Goal: Task Accomplishment & Management: Use online tool/utility

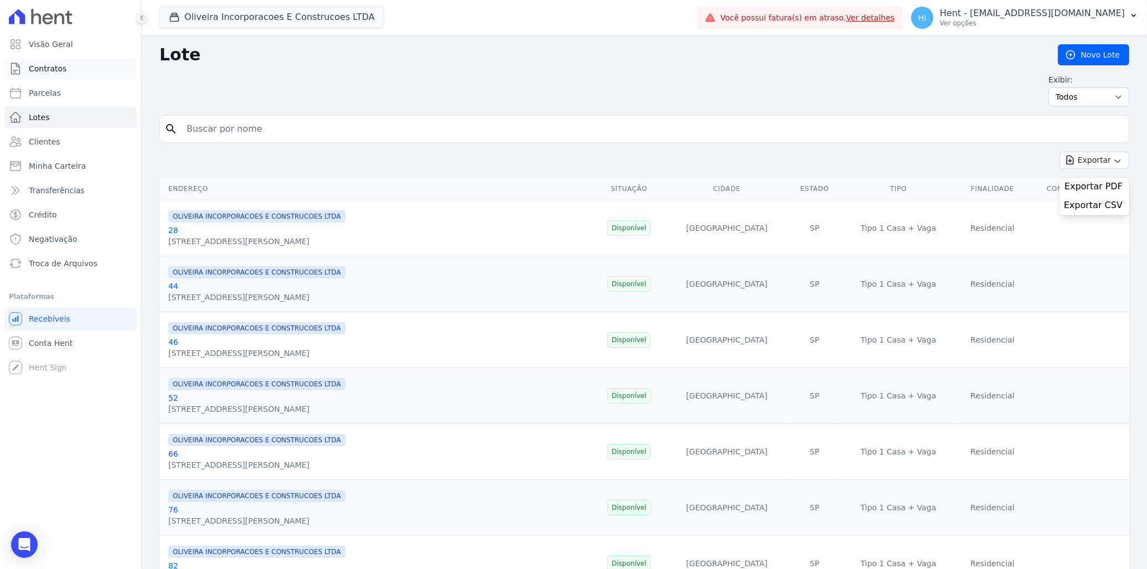
click at [55, 70] on span "Contratos" at bounding box center [48, 68] width 38 height 11
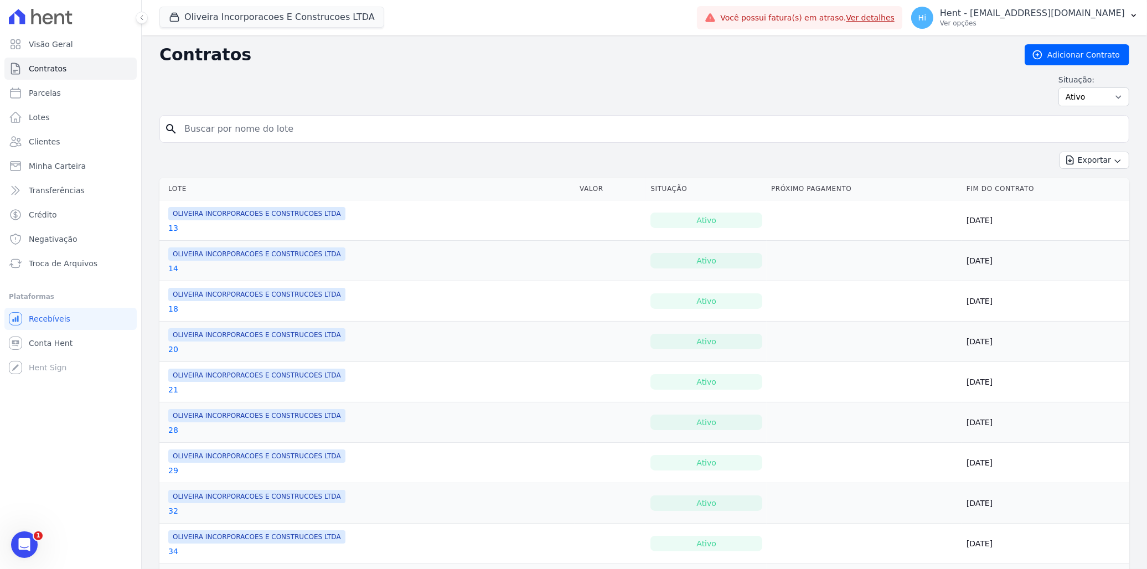
click at [173, 231] on link "13" at bounding box center [173, 228] width 10 height 11
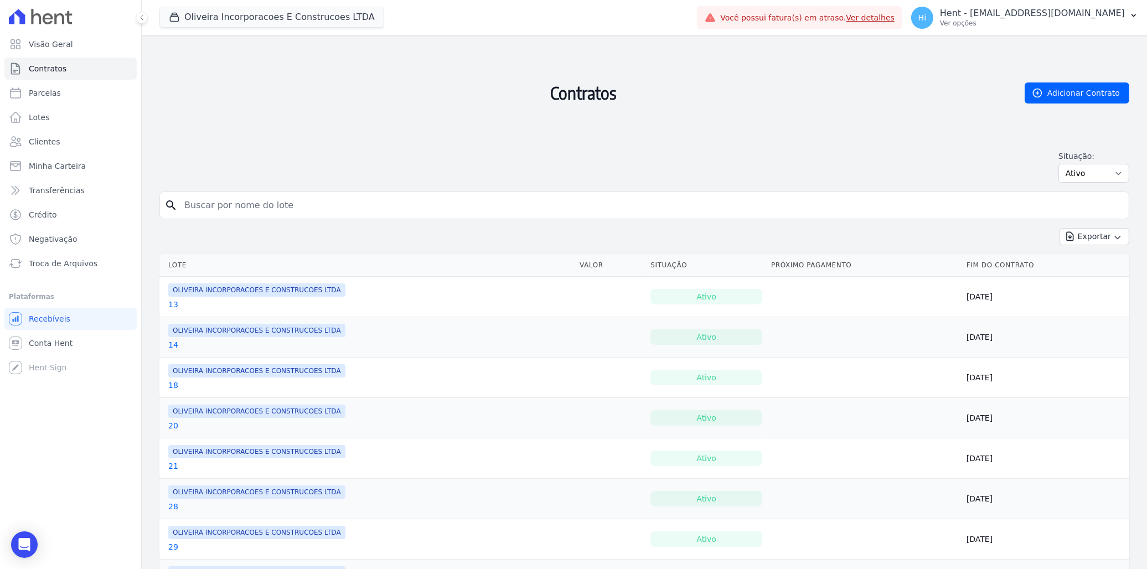
click at [176, 342] on div "14" at bounding box center [256, 344] width 177 height 11
click at [174, 343] on link "14" at bounding box center [173, 344] width 10 height 11
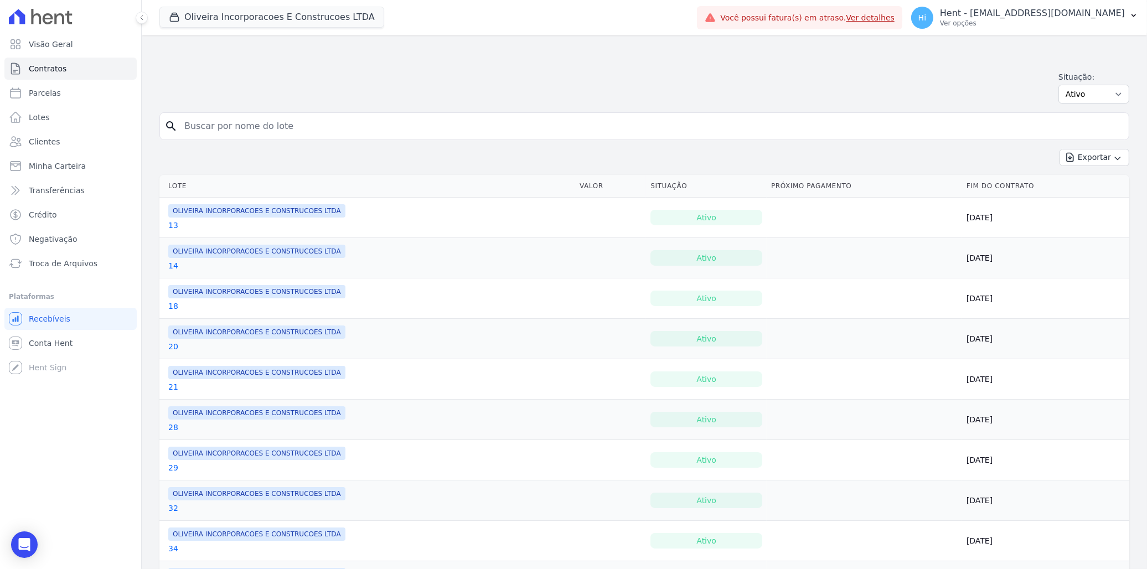
scroll to position [307, 0]
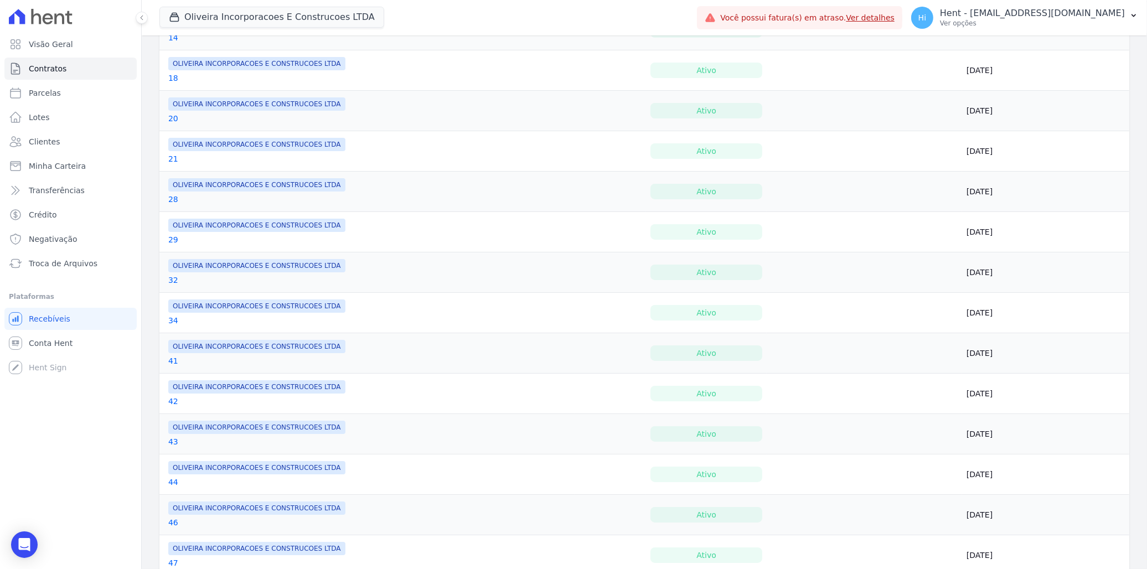
click at [174, 321] on link "34" at bounding box center [173, 320] width 10 height 11
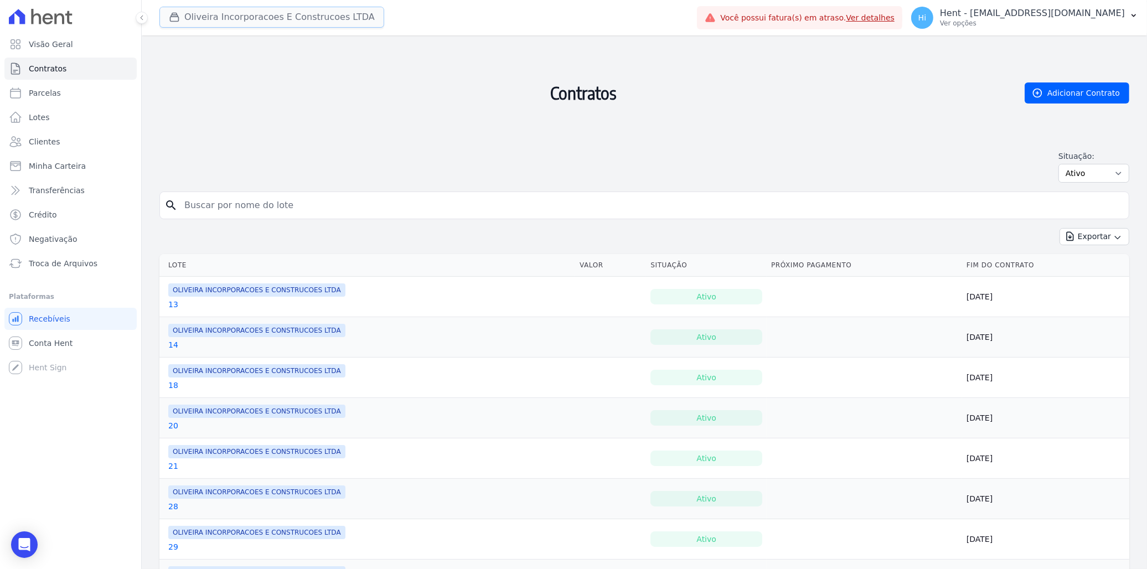
click at [236, 20] on button "Oliveira Incorporacoes E Construcoes LTDA" at bounding box center [271, 17] width 225 height 21
click at [225, 13] on button "Oliveira Incorporacoes E Construcoes LTDA" at bounding box center [271, 17] width 225 height 21
click at [271, 14] on button "Oliveira Incorporacoes E Construcoes LTDA" at bounding box center [271, 17] width 225 height 21
click at [66, 40] on span "Visão Geral" at bounding box center [51, 44] width 44 height 11
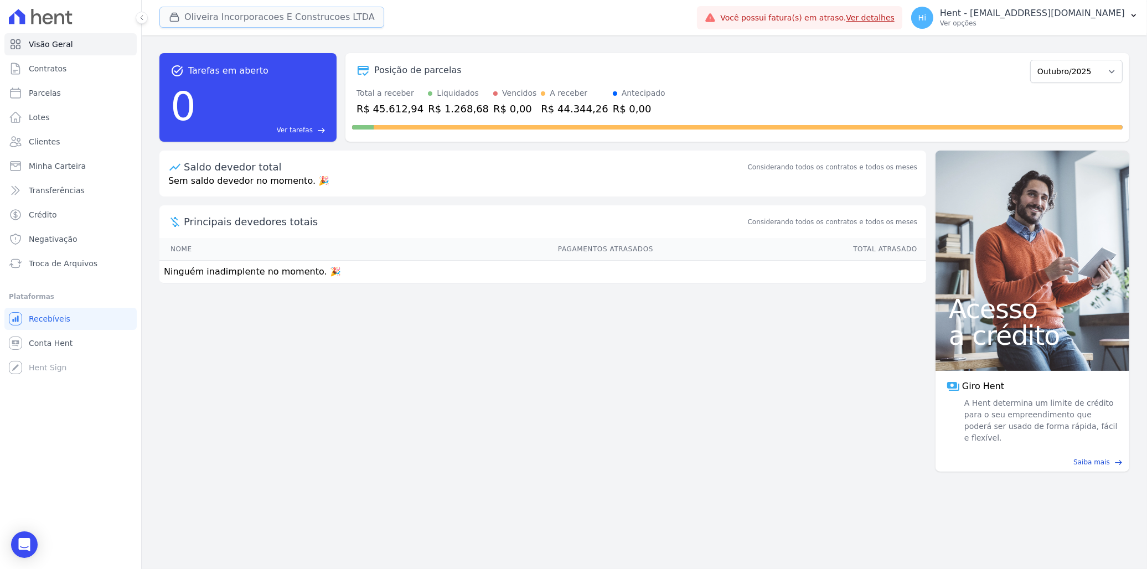
click at [244, 21] on button "Oliveira Incorporacoes E Construcoes LTDA" at bounding box center [271, 17] width 225 height 21
click at [235, 14] on button "Oliveira Incorporacoes E Construcoes LTDA" at bounding box center [271, 17] width 225 height 21
click at [285, 17] on button "Oliveira Incorporacoes E Construcoes LTDA" at bounding box center [271, 17] width 225 height 21
click at [257, 8] on button "Oliveira Incorporacoes E Construcoes LTDA" at bounding box center [271, 17] width 225 height 21
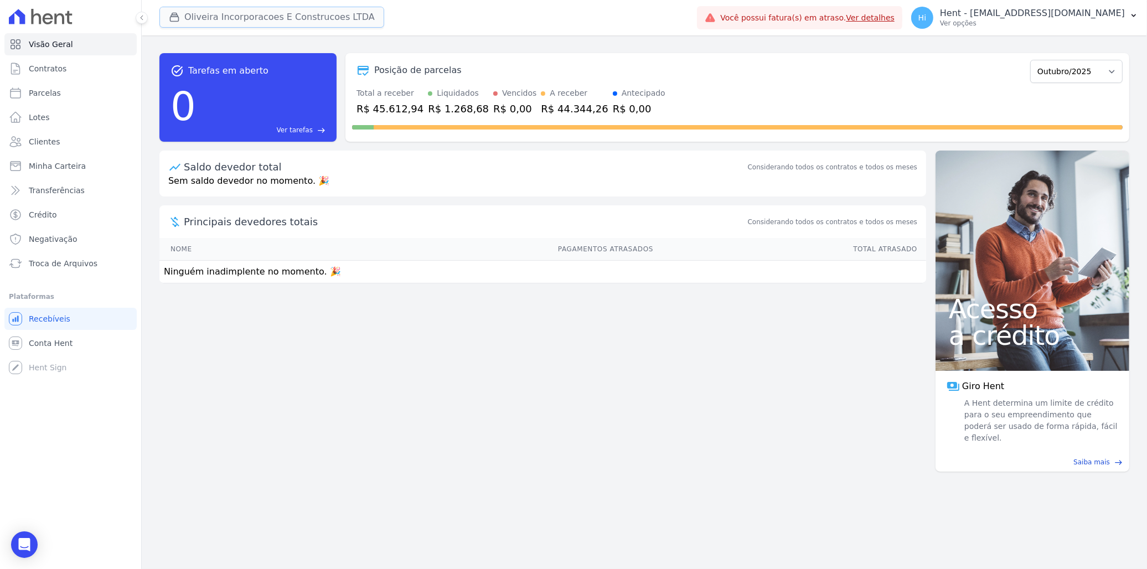
click at [257, 19] on button "Oliveira Incorporacoes E Construcoes LTDA" at bounding box center [271, 17] width 225 height 21
click at [337, 25] on button "Oliveira Incorporacoes E Construcoes LTDA" at bounding box center [271, 17] width 225 height 21
click at [291, 4] on div "Oliveira Incorporacoes E Construcoes LTDA VASCOCIVITAS ACACIAS EMPREENDIMENTOS …" at bounding box center [425, 17] width 533 height 37
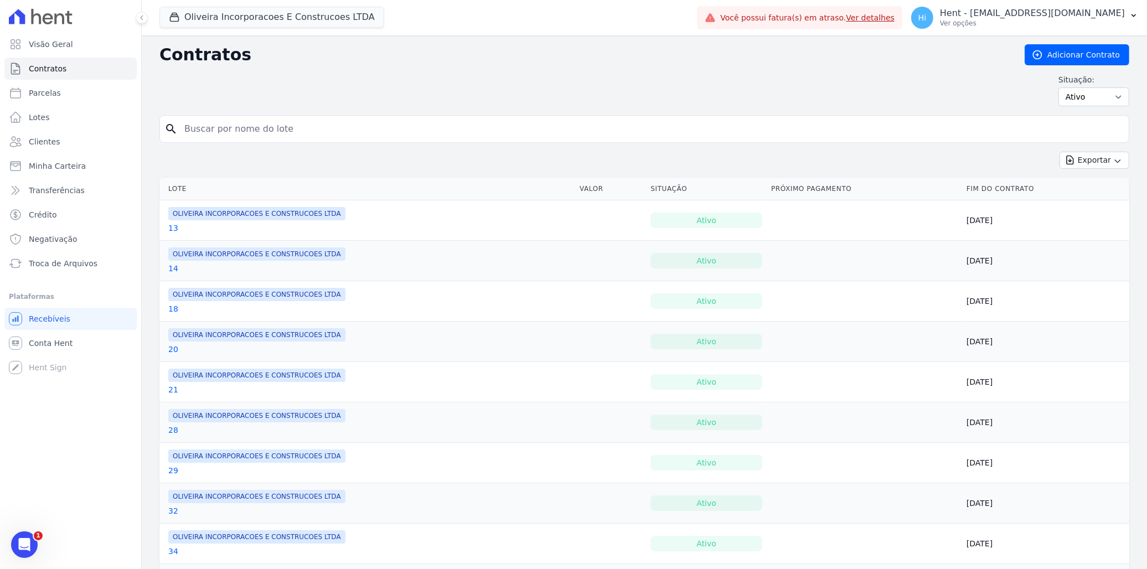
click at [173, 231] on link "13" at bounding box center [173, 228] width 10 height 11
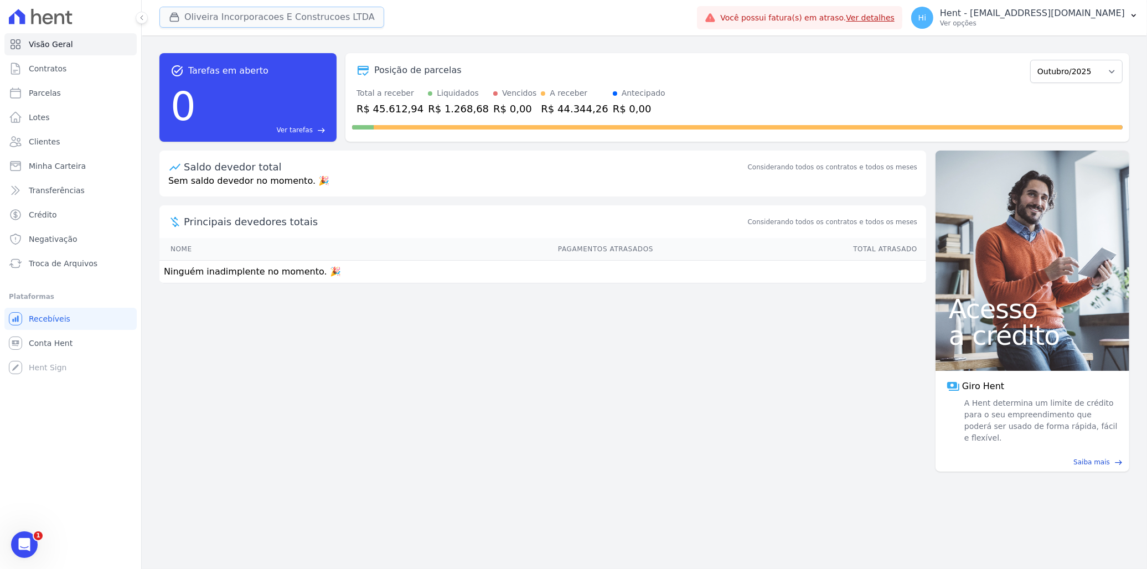
click at [298, 18] on button "Oliveira Incorporacoes E Construcoes LTDA" at bounding box center [271, 17] width 225 height 21
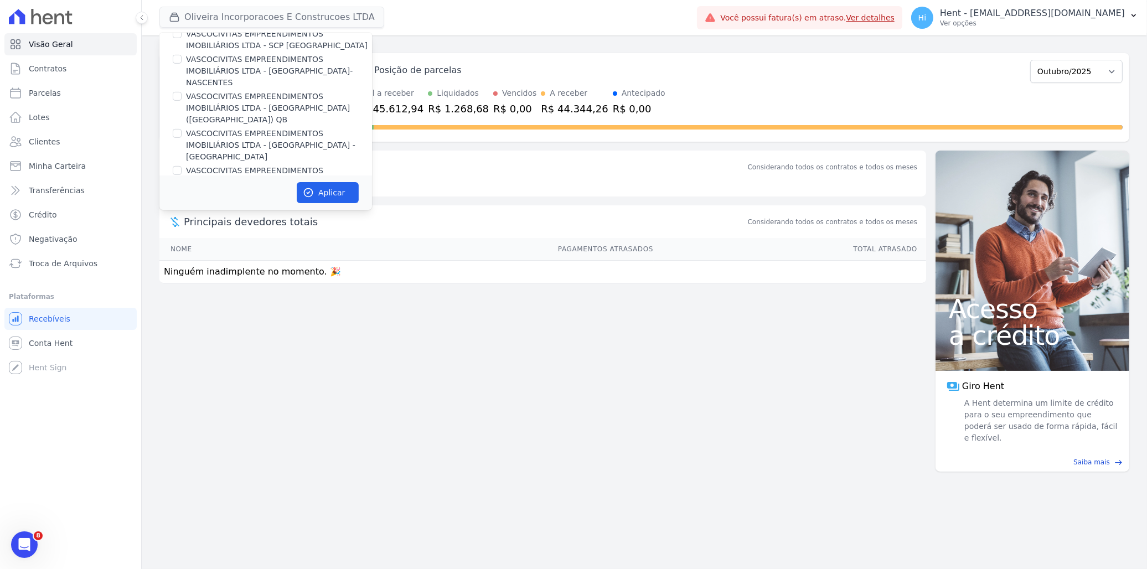
scroll to position [6112, 0]
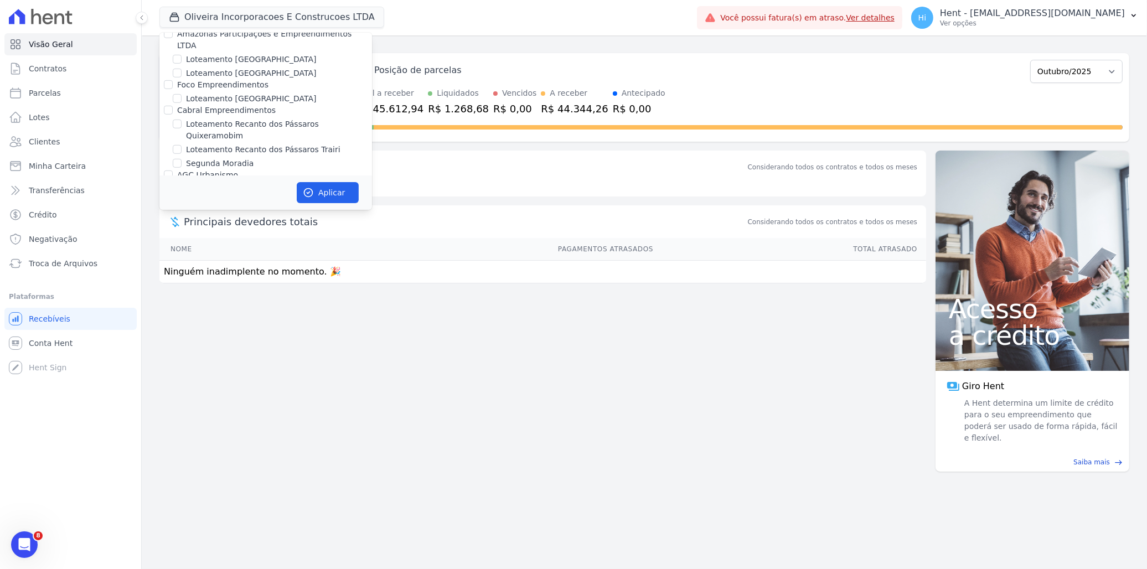
click at [205, 395] on label "ACL CONSTRUTORA E INCORPORADORA LTDA" at bounding box center [265, 399] width 177 height 9
click at [173, 395] on input "ACL CONSTRUTORA E INCORPORADORA LTDA" at bounding box center [168, 399] width 9 height 9
checkbox input "true"
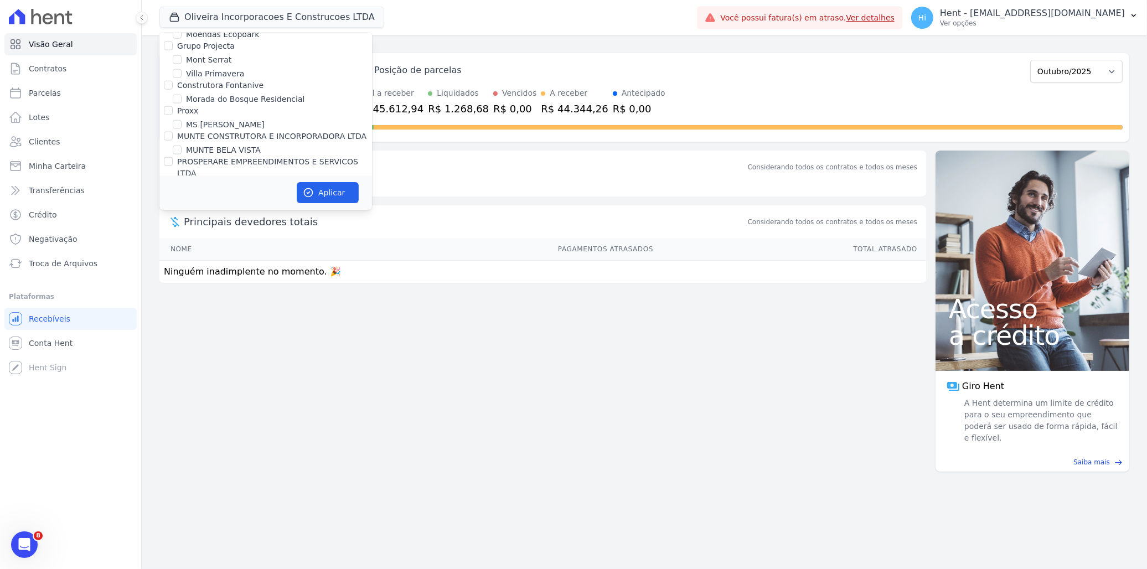
scroll to position [6938, 0]
click at [217, 342] on label "OLIVEIRA INCORPORACOES E CONSTRUCOES LTDA" at bounding box center [264, 352] width 174 height 20
click at [173, 342] on input "OLIVEIRA INCORPORACOES E CONSTRUCOES LTDA" at bounding box center [168, 346] width 9 height 9
checkbox input "false"
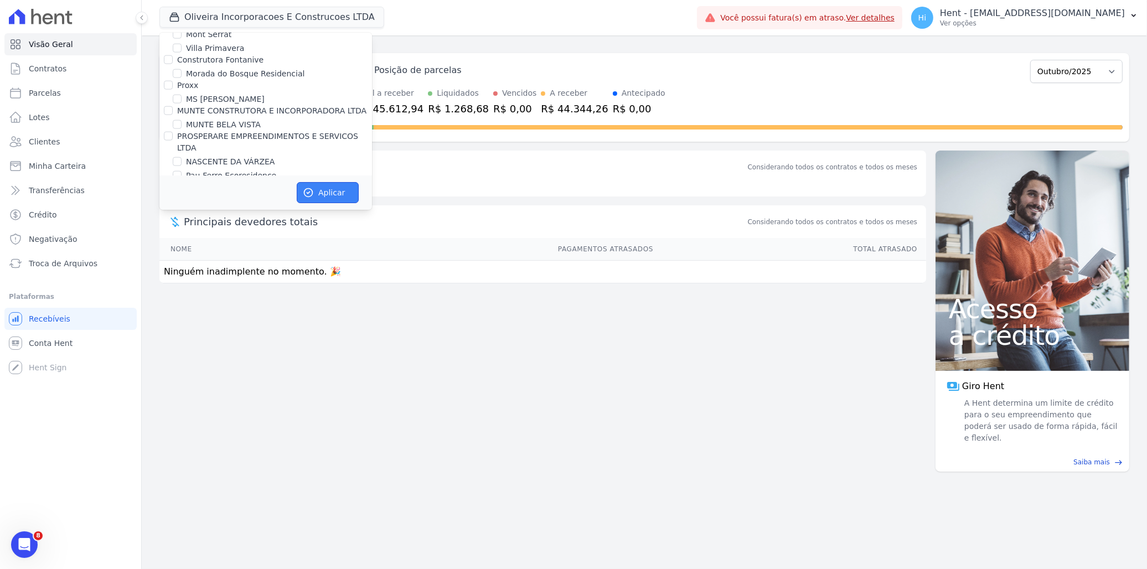
click at [332, 195] on button "Aplicar" at bounding box center [328, 192] width 62 height 21
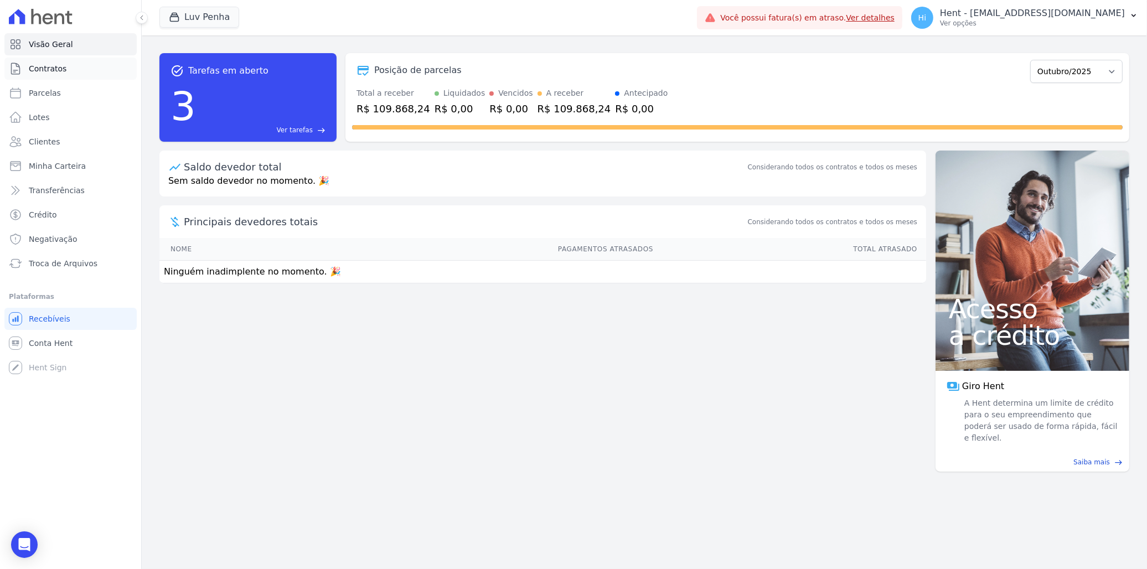
click at [69, 73] on link "Contratos" at bounding box center [70, 69] width 132 height 22
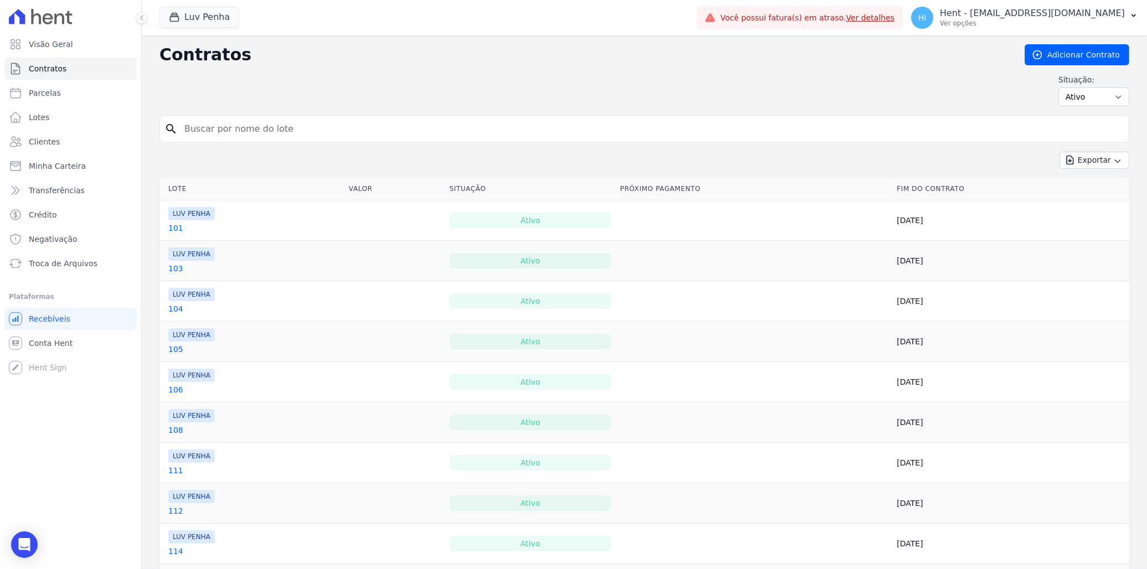
click at [312, 123] on input "search" at bounding box center [651, 129] width 947 height 22
type input "172"
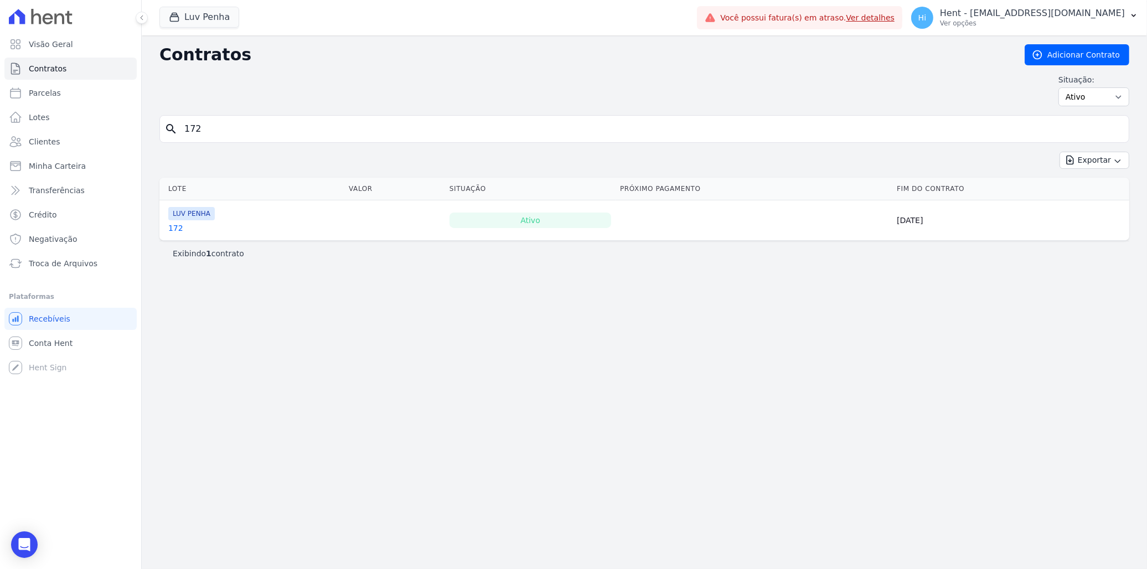
click at [178, 229] on link "172" at bounding box center [175, 228] width 15 height 11
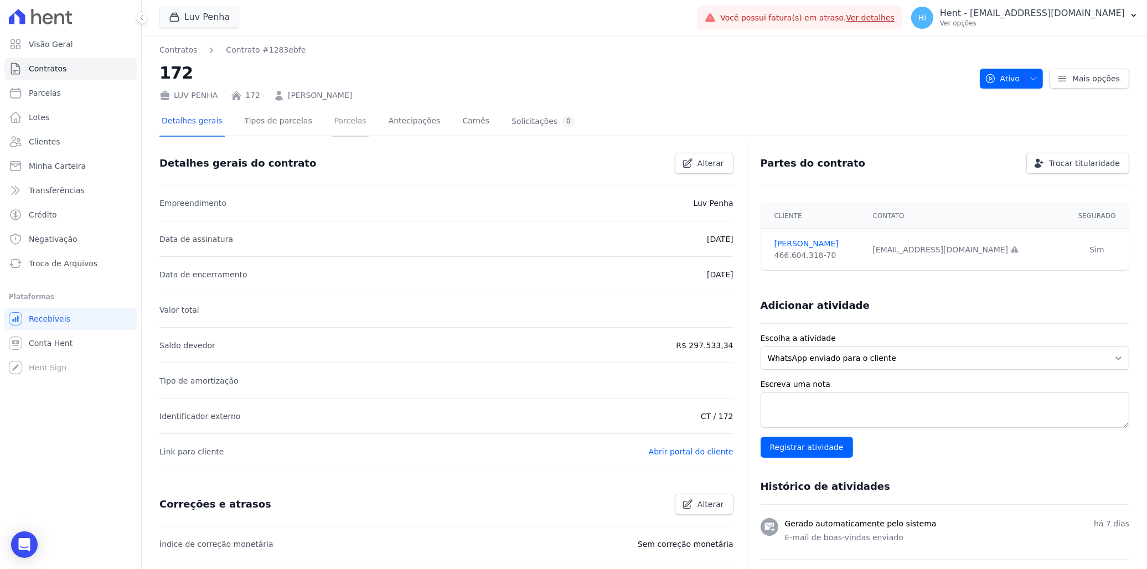
click at [332, 122] on link "Parcelas" at bounding box center [350, 121] width 37 height 29
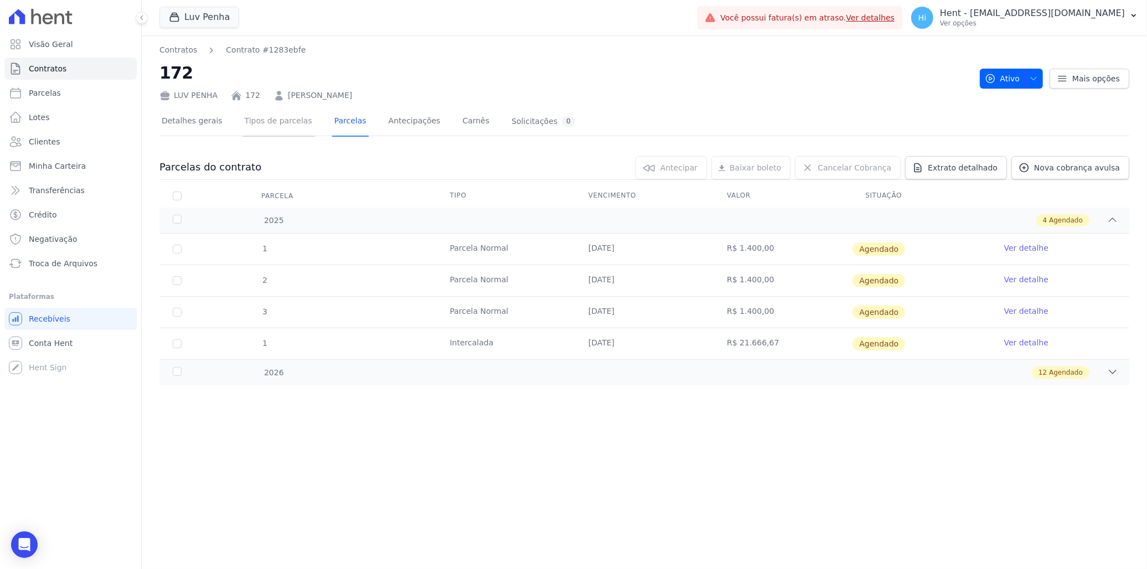
click at [270, 122] on link "Tipos de parcelas" at bounding box center [279, 121] width 72 height 29
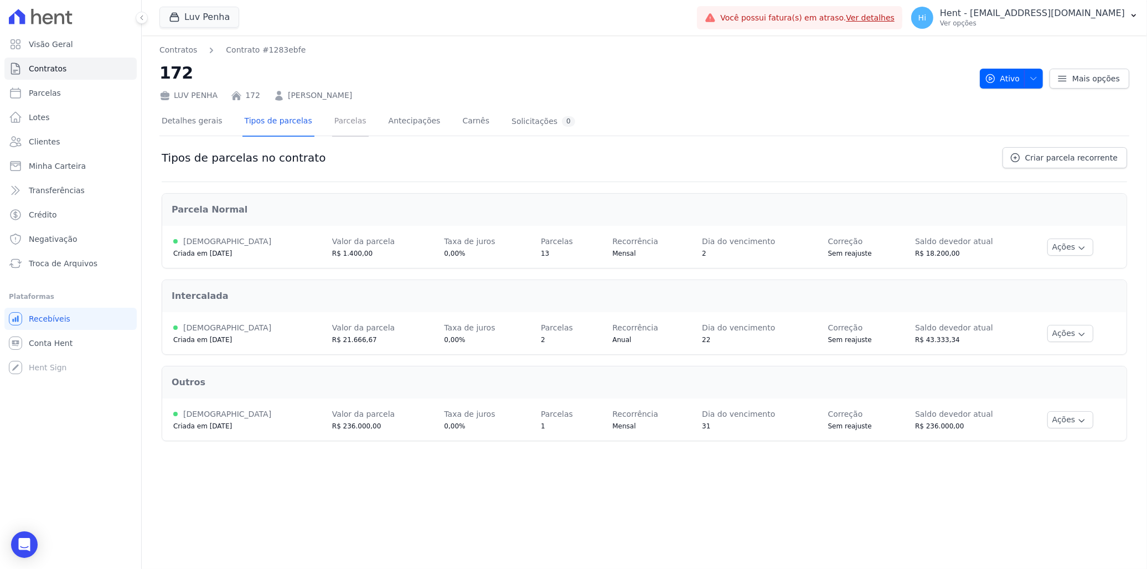
click at [347, 119] on link "Parcelas" at bounding box center [350, 121] width 37 height 29
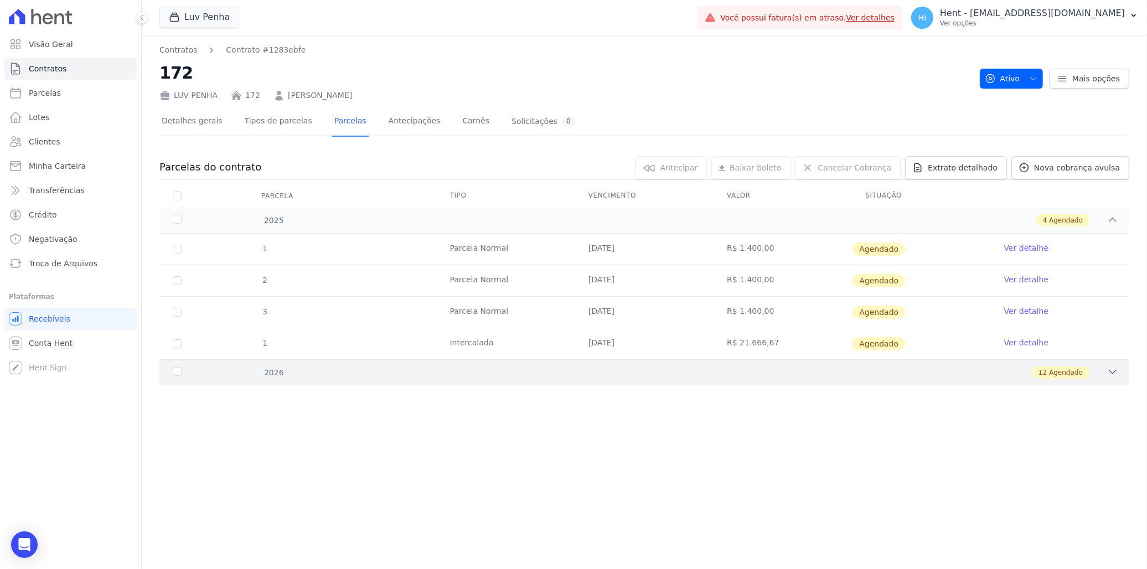
click at [1067, 367] on div "12 Agendado" at bounding box center [1061, 373] width 58 height 12
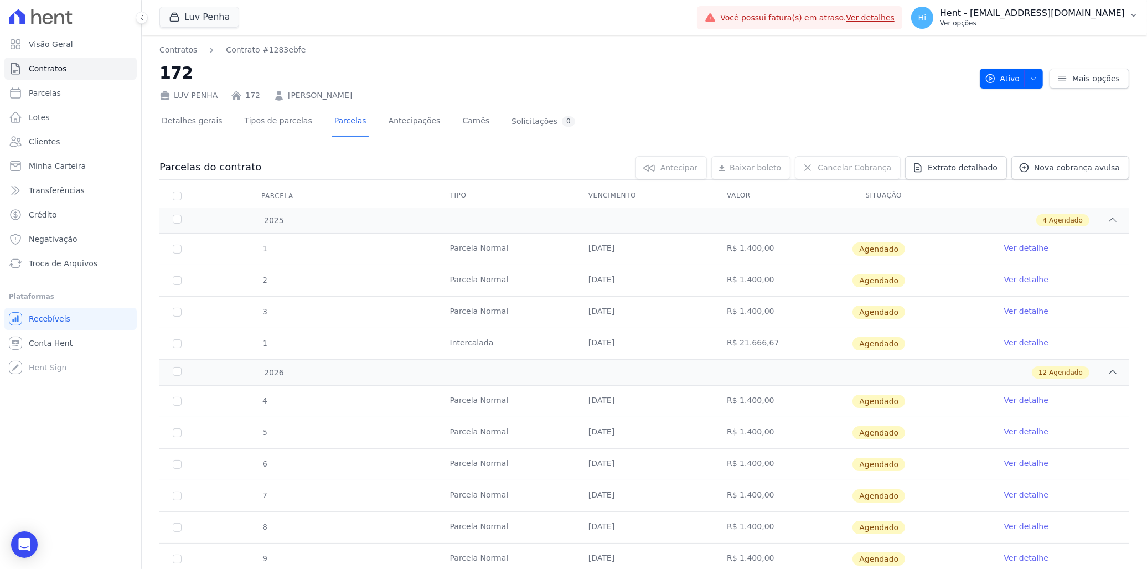
click at [1036, 14] on p "Hent - [EMAIL_ADDRESS][DOMAIN_NAME]" at bounding box center [1032, 13] width 185 height 11
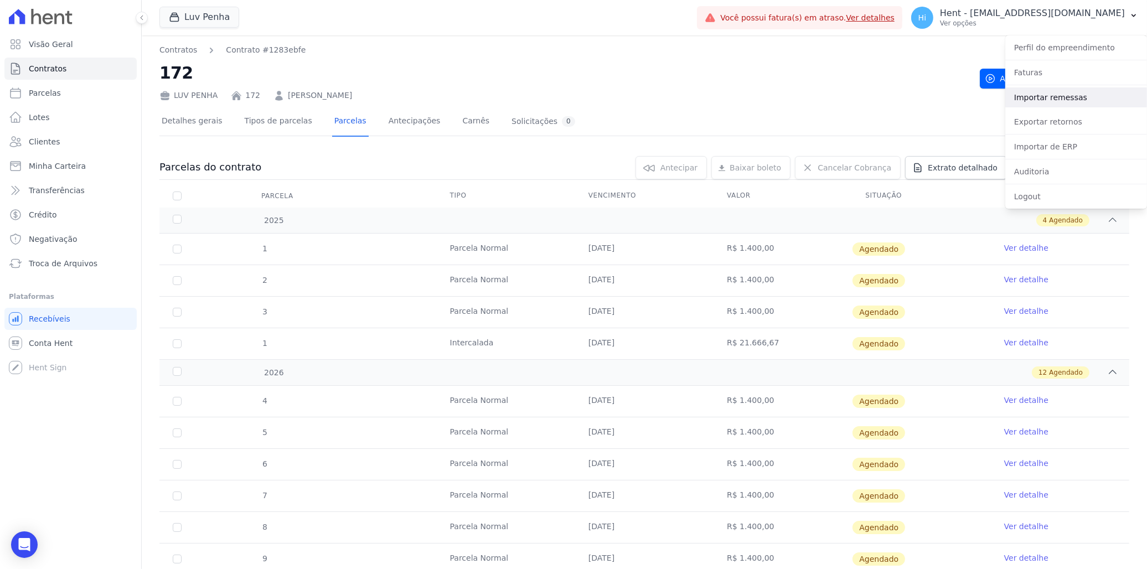
click at [1063, 102] on link "Importar remessas" at bounding box center [1077, 97] width 142 height 20
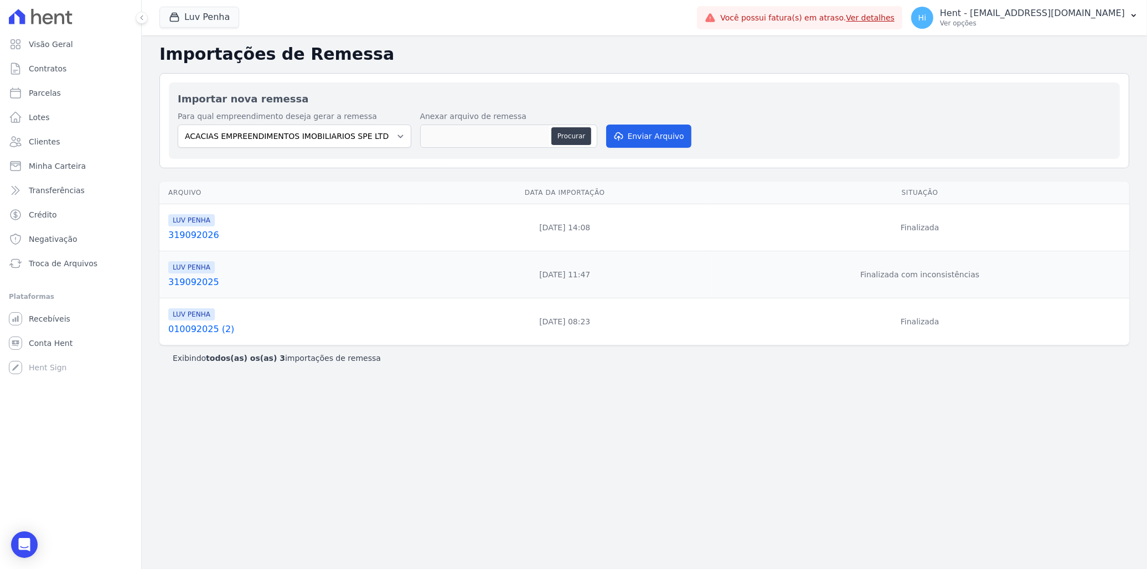
click at [196, 239] on link "319092026" at bounding box center [291, 235] width 246 height 13
click at [191, 285] on link "319092025" at bounding box center [291, 282] width 246 height 13
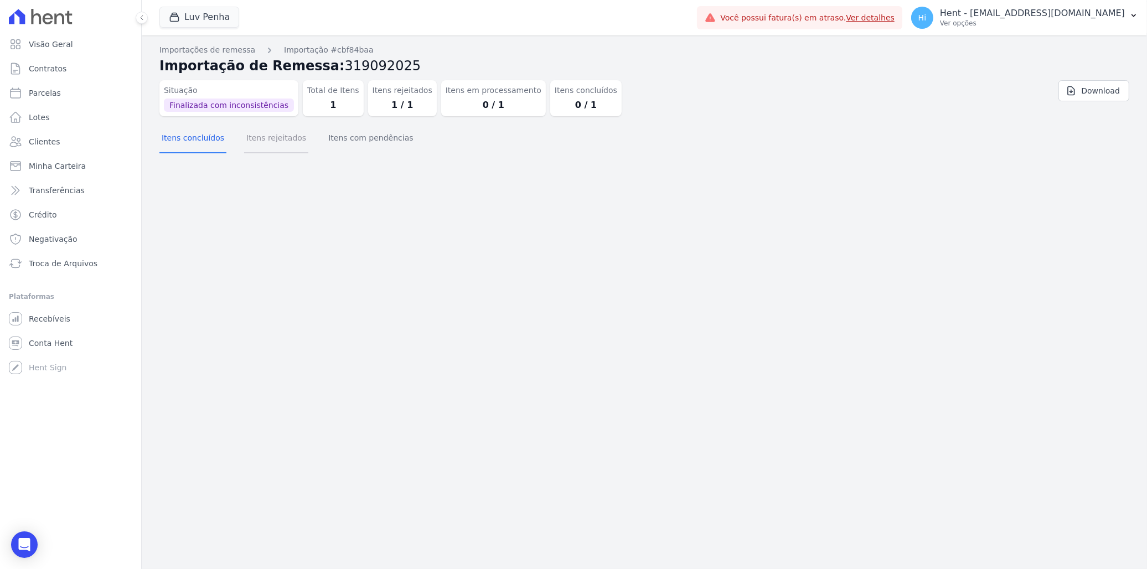
click at [279, 141] on button "Itens rejeitados" at bounding box center [276, 139] width 64 height 29
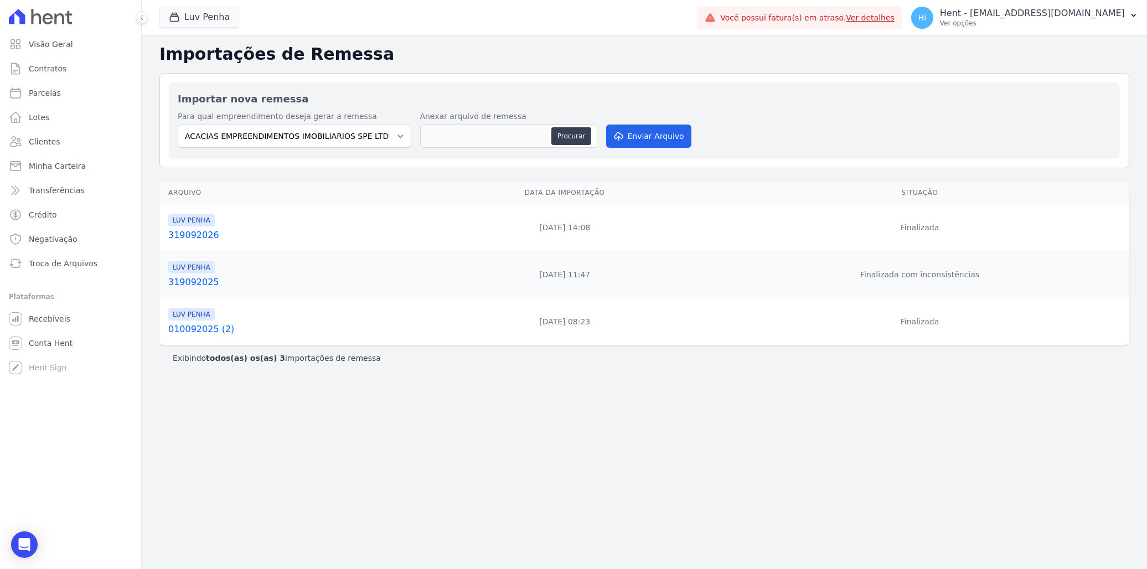
click at [195, 328] on link "010092025 (2)" at bounding box center [291, 329] width 246 height 13
